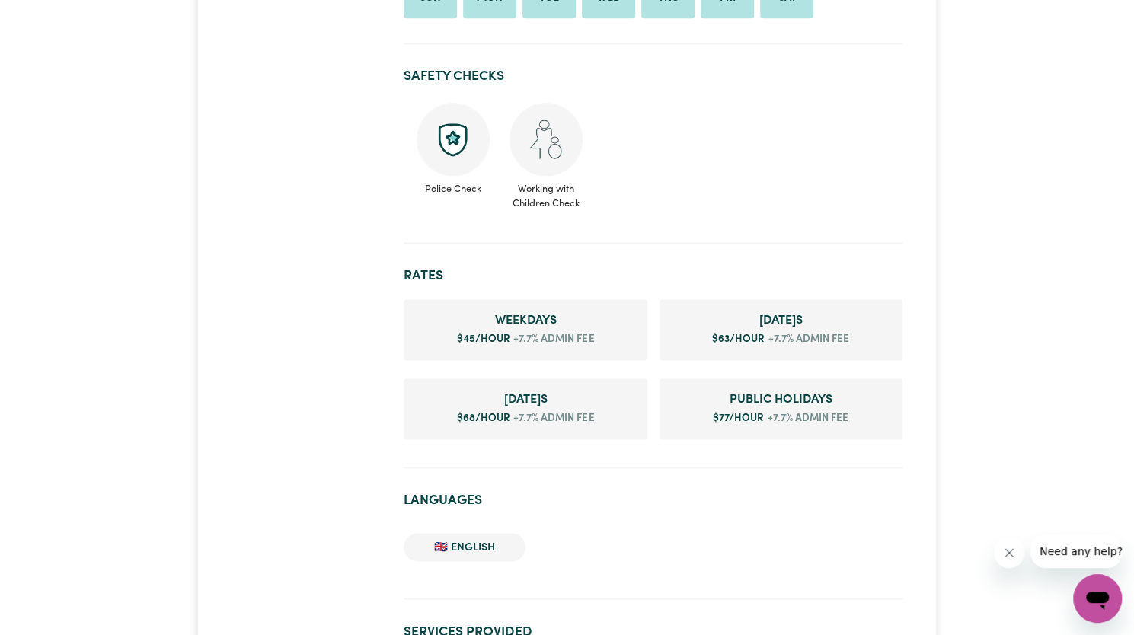
scroll to position [1170, 0]
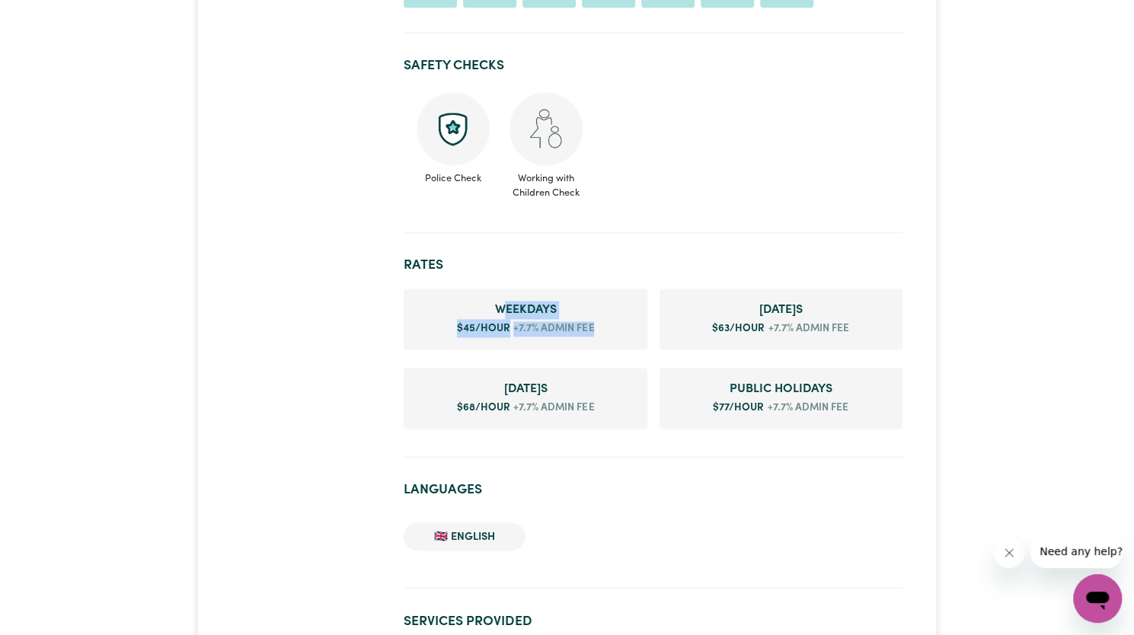
drag, startPoint x: 502, startPoint y: 282, endPoint x: 620, endPoint y: 309, distance: 121.7
click at [620, 309] on li "Weekday s $ 45 /hour +7.7% admin fee" at bounding box center [525, 319] width 243 height 61
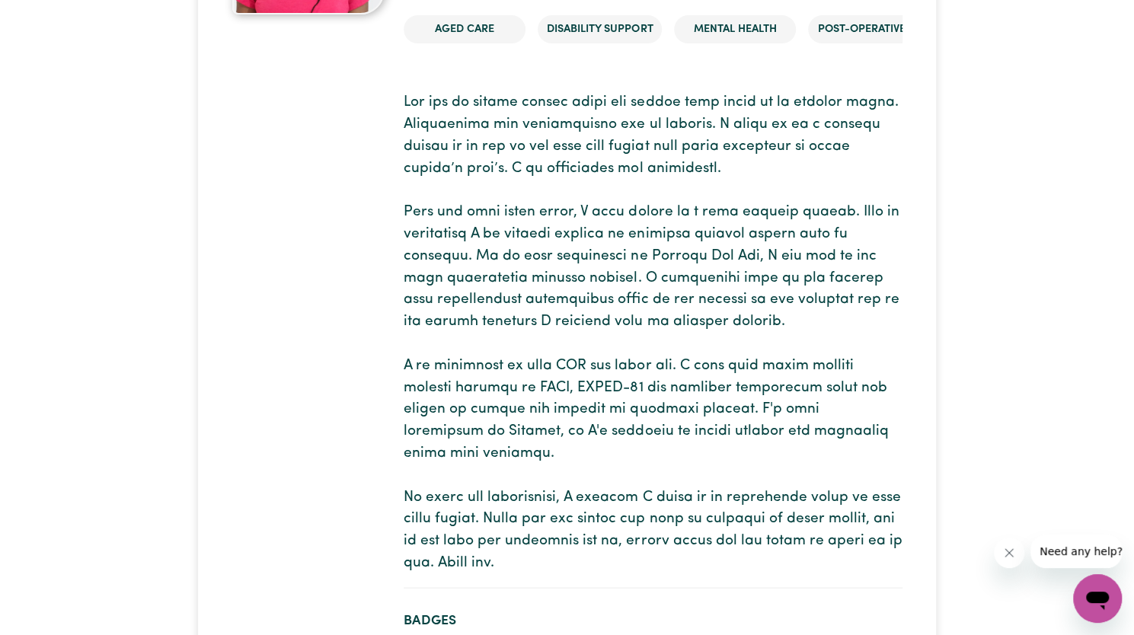
scroll to position [286, 0]
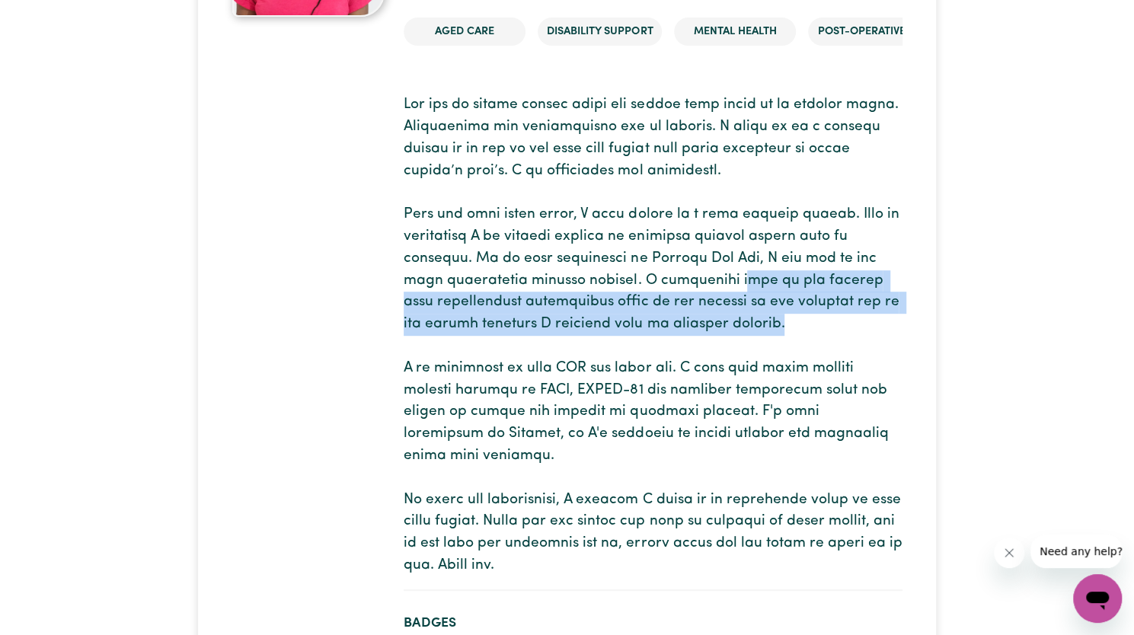
drag, startPoint x: 789, startPoint y: 318, endPoint x: 682, endPoint y: 284, distance: 112.0
click at [682, 284] on p at bounding box center [653, 335] width 498 height 483
click at [731, 327] on p at bounding box center [653, 335] width 498 height 483
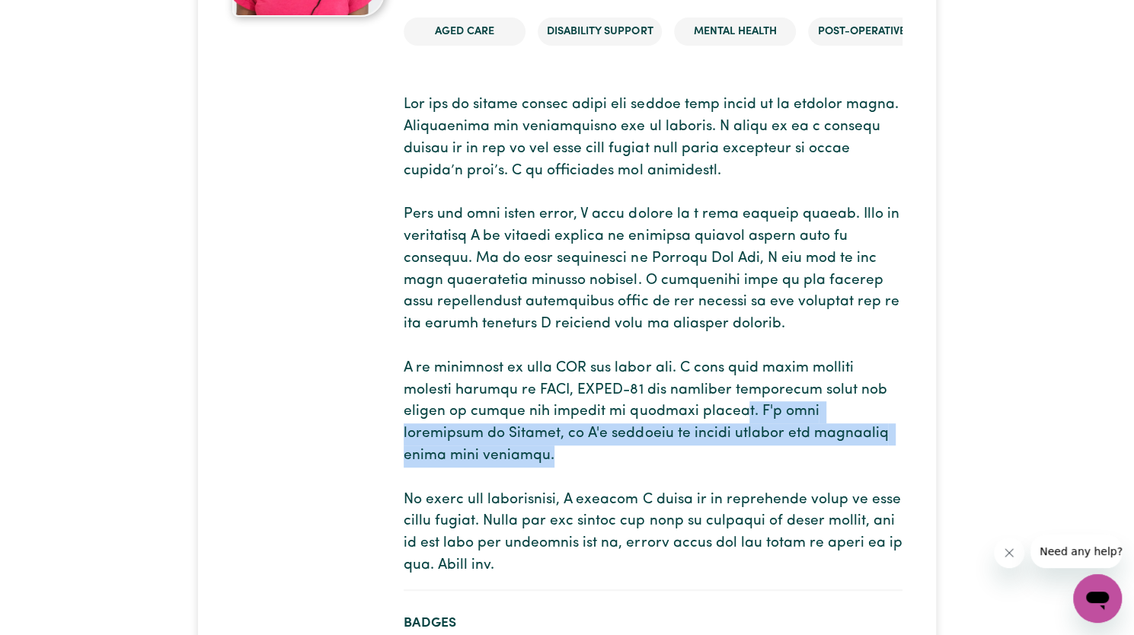
drag, startPoint x: 874, startPoint y: 437, endPoint x: 682, endPoint y: 401, distance: 195.2
click at [682, 401] on p at bounding box center [653, 335] width 498 height 483
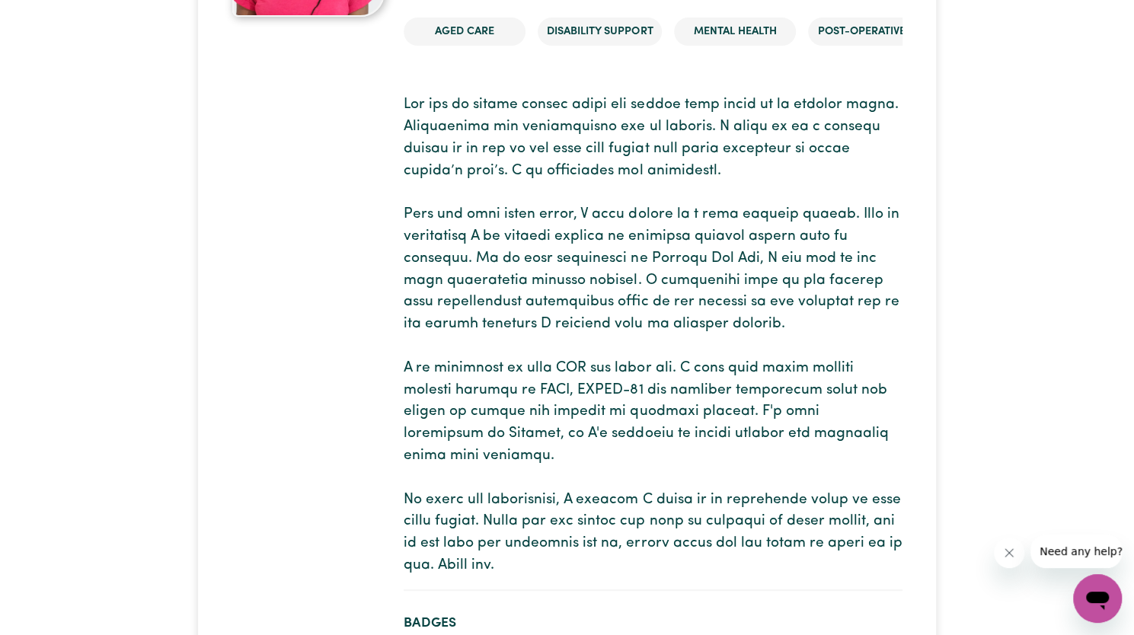
click at [767, 480] on p at bounding box center [653, 335] width 498 height 483
